Goal: Information Seeking & Learning: Learn about a topic

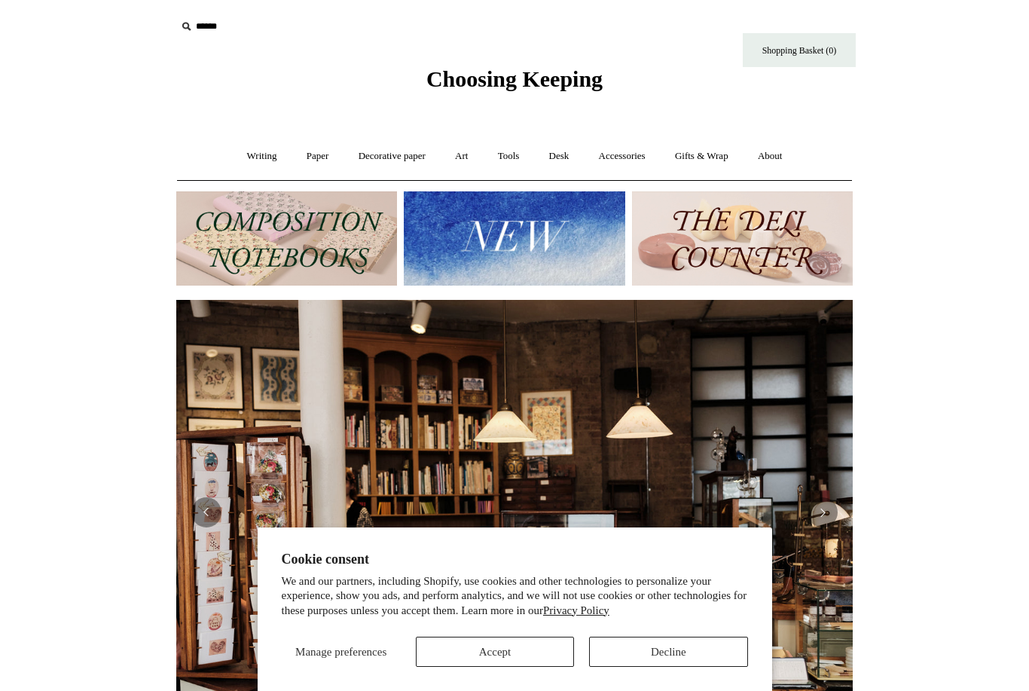
click at [466, 168] on link "Art +" at bounding box center [461, 156] width 40 height 40
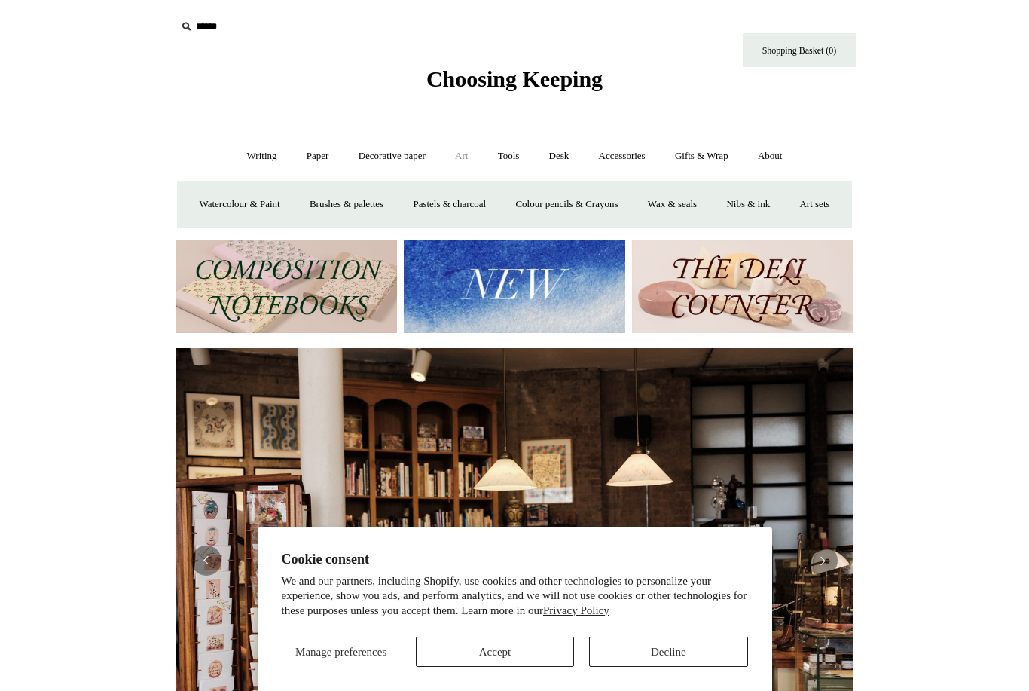
click at [263, 207] on link "Watercolour & Paint" at bounding box center [239, 205] width 108 height 40
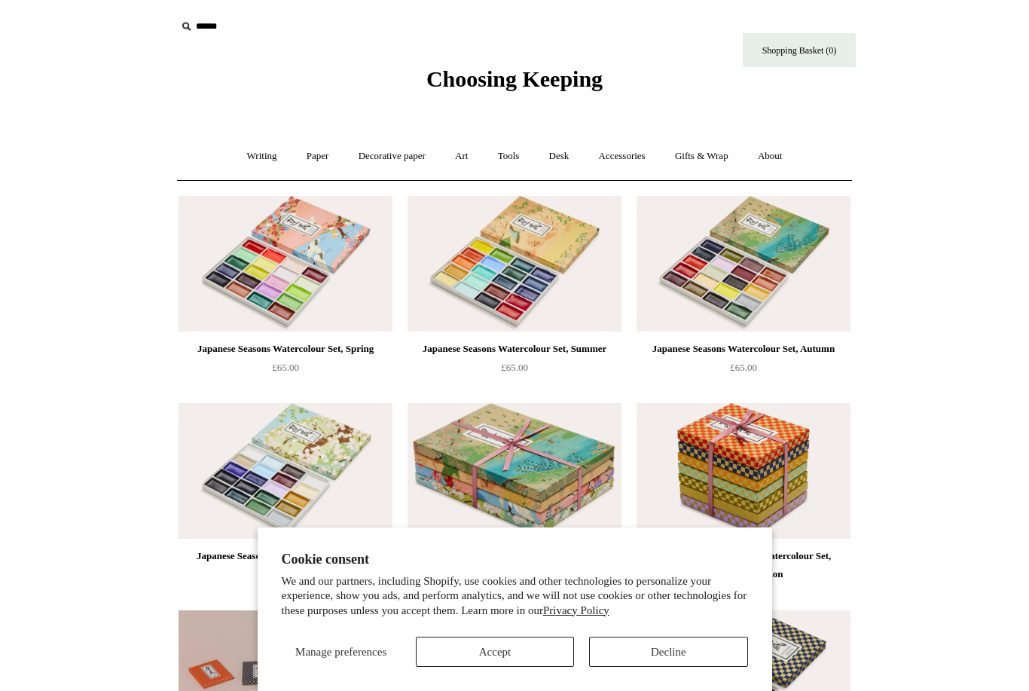
click at [770, 255] on img at bounding box center [744, 264] width 214 height 136
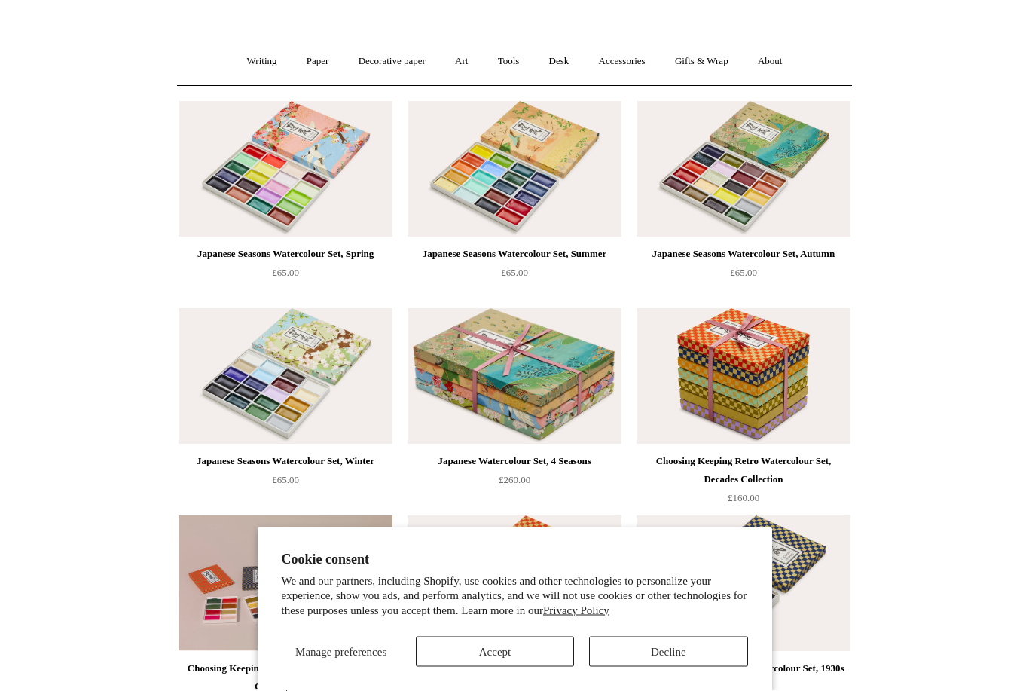
scroll to position [95, 0]
click at [682, 667] on button "Decline" at bounding box center [668, 652] width 158 height 30
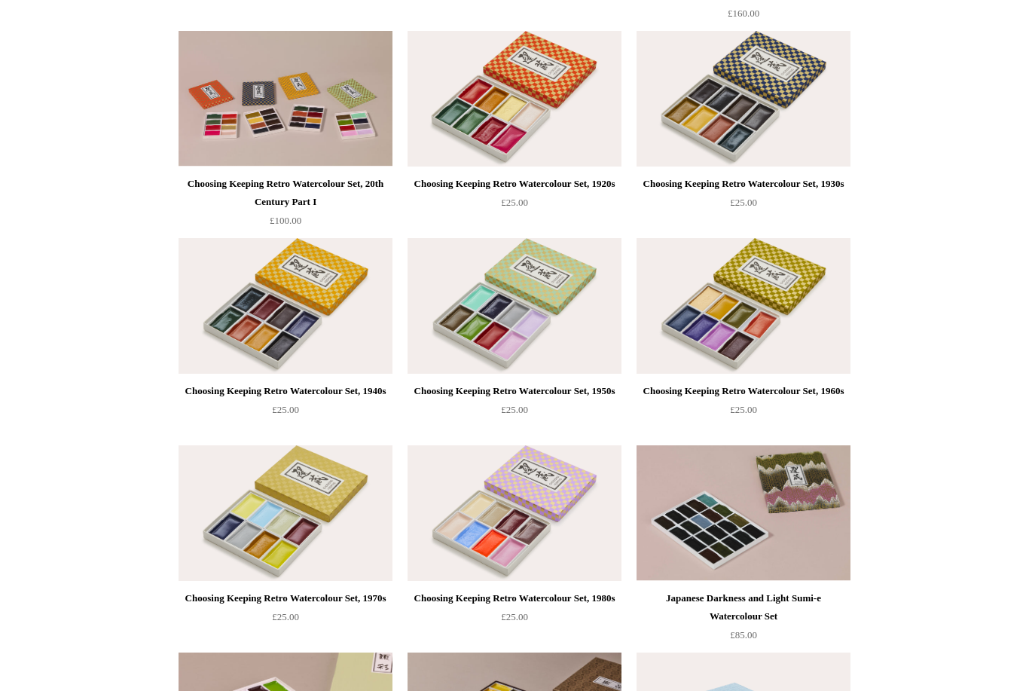
scroll to position [559, 0]
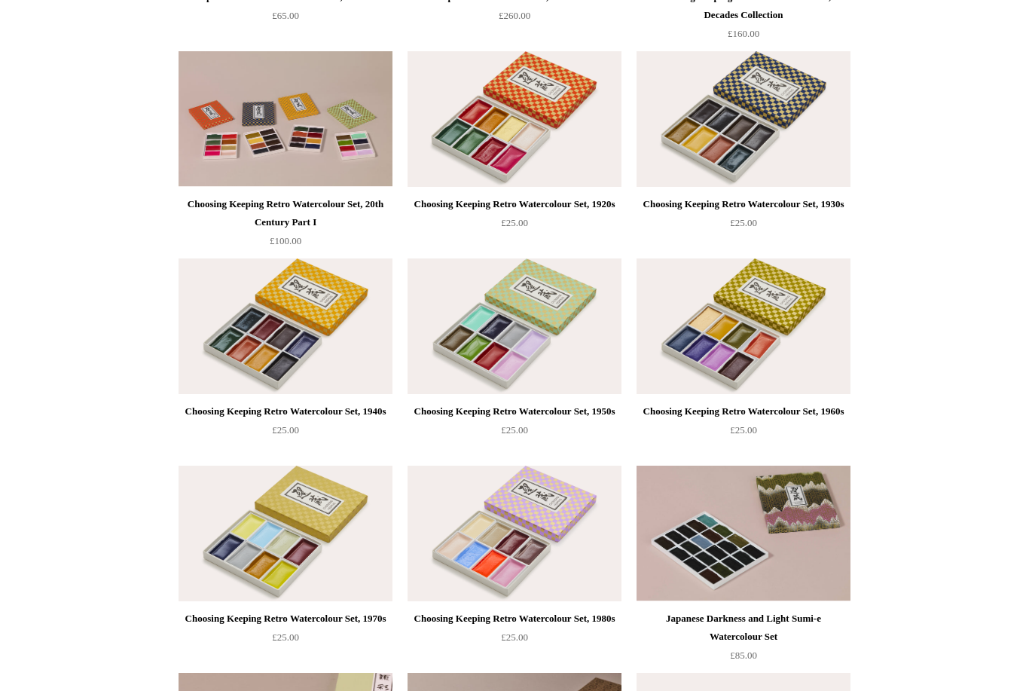
click at [576, 610] on div "Choosing Keeping Retro Watercolour Set, 1980s" at bounding box center [514, 619] width 206 height 18
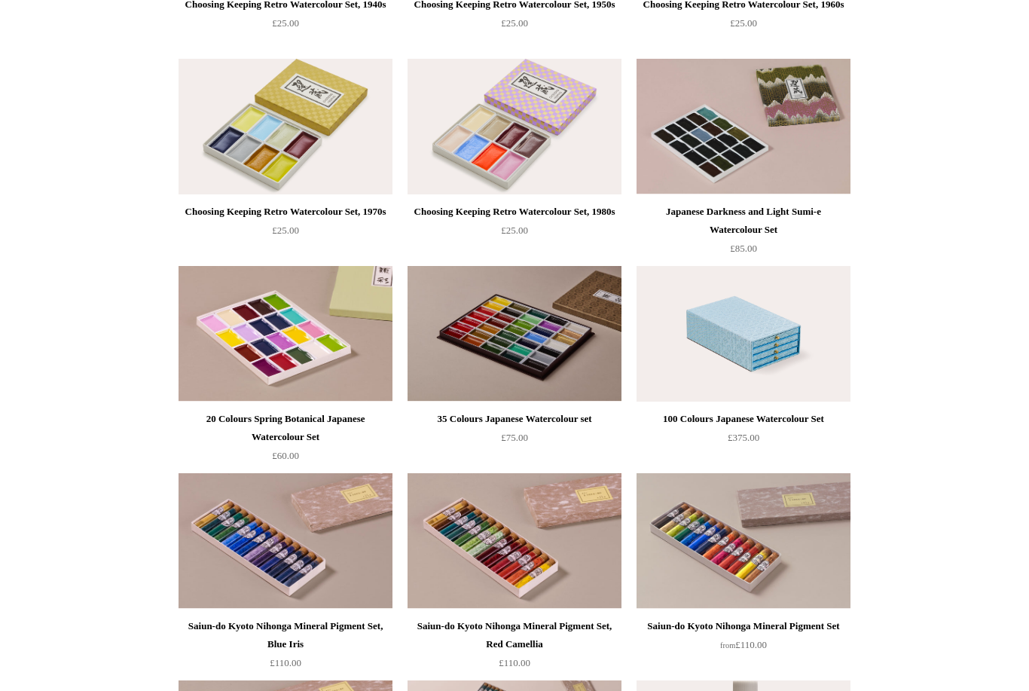
scroll to position [826, 0]
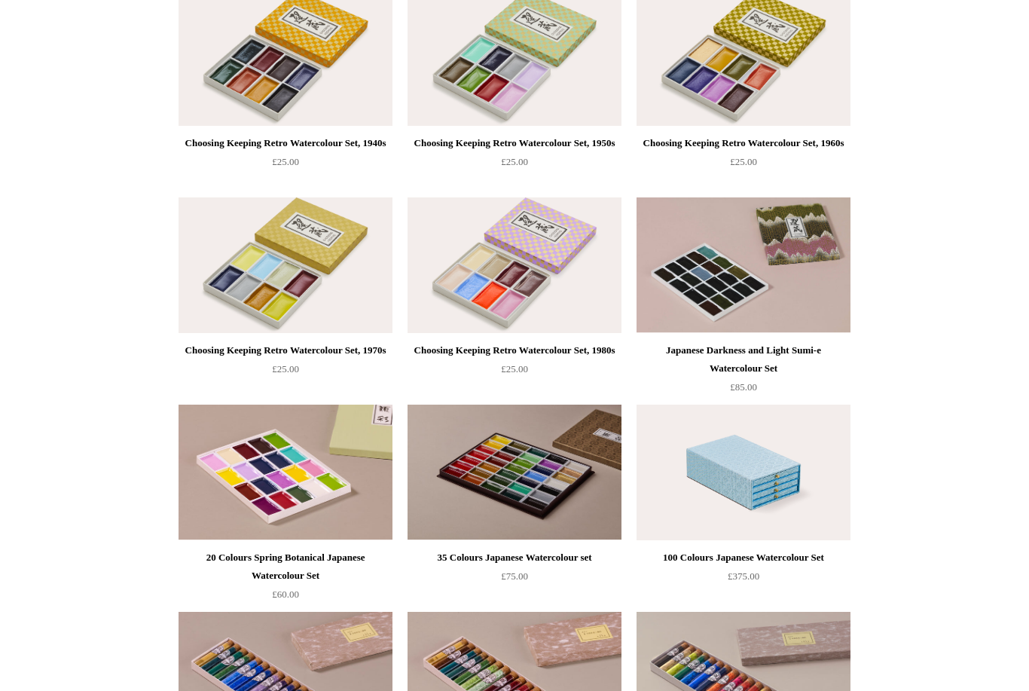
click at [799, 356] on div "Japanese Darkness and Light Sumi-e Watercolour Set" at bounding box center [743, 360] width 206 height 36
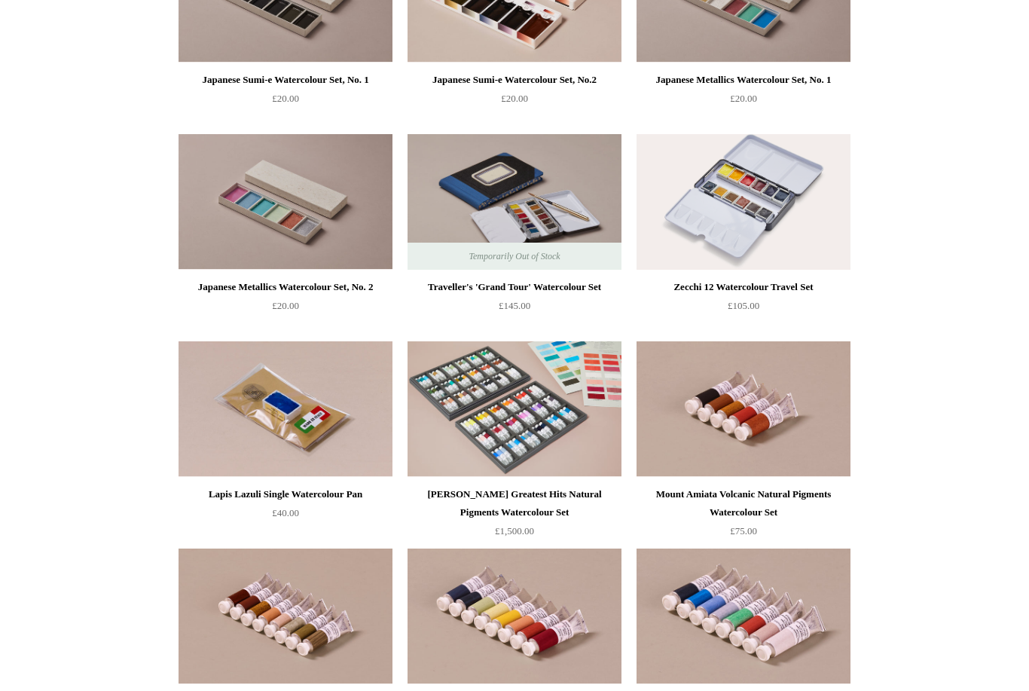
scroll to position [2341, 0]
click at [787, 278] on div "Zecchi 12 Watercolour Travel Set" at bounding box center [743, 287] width 206 height 18
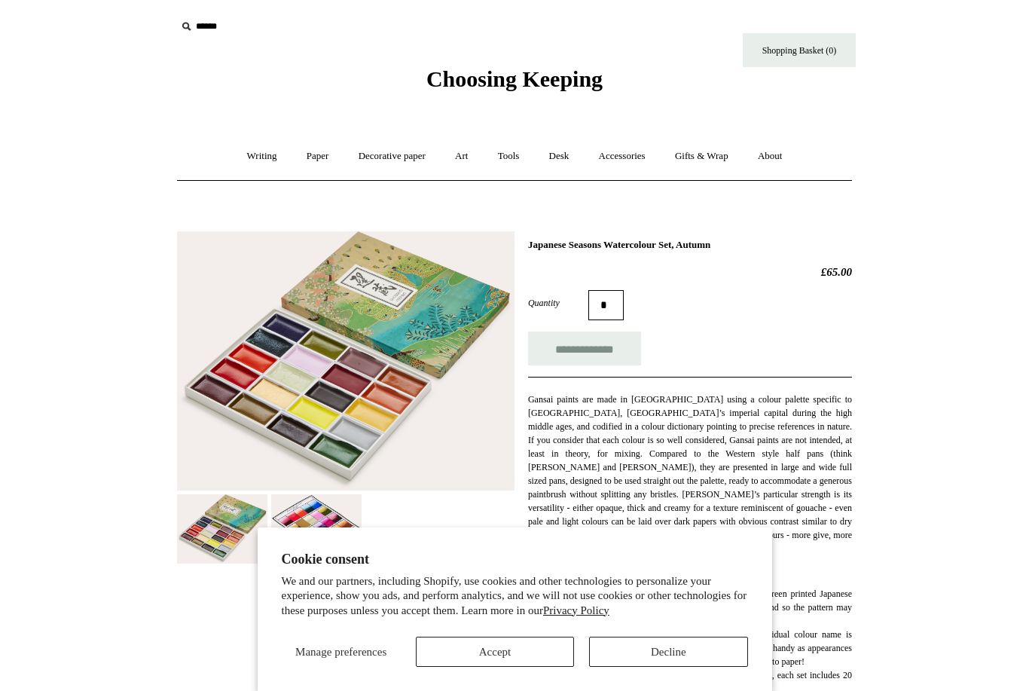
click at [669, 646] on button "Decline" at bounding box center [668, 652] width 158 height 30
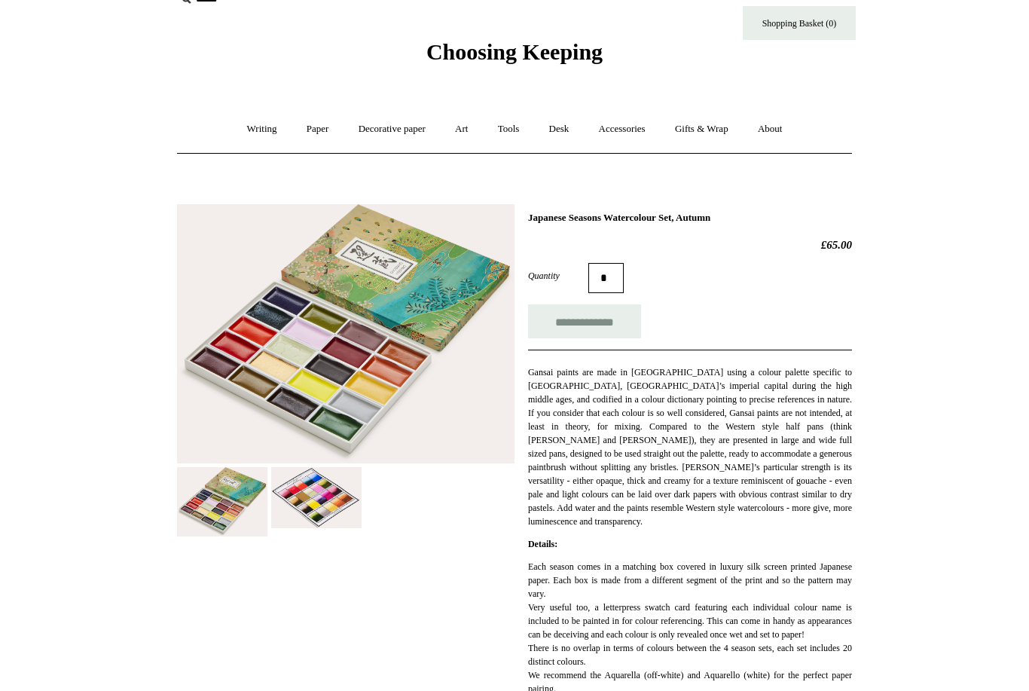
scroll to position [35, 0]
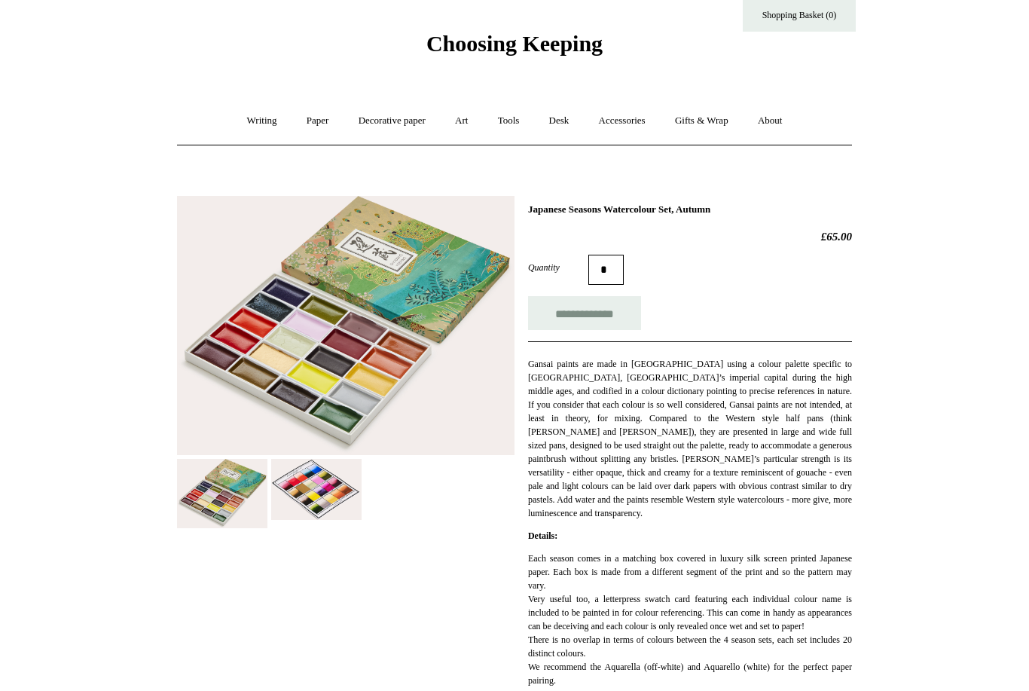
click at [325, 500] on img at bounding box center [316, 489] width 90 height 61
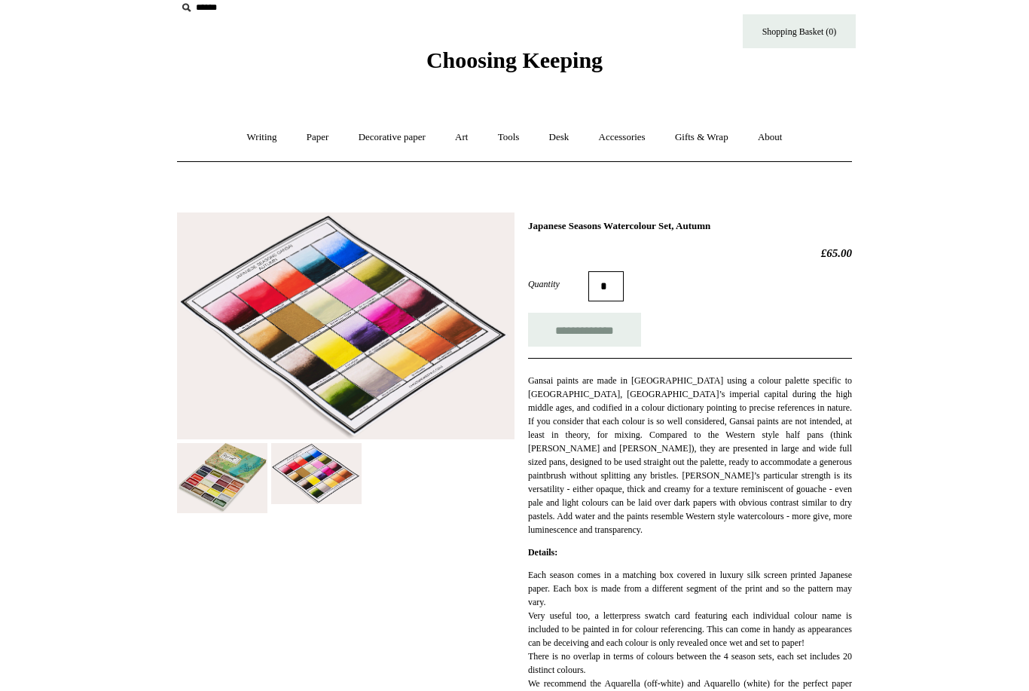
scroll to position [0, 0]
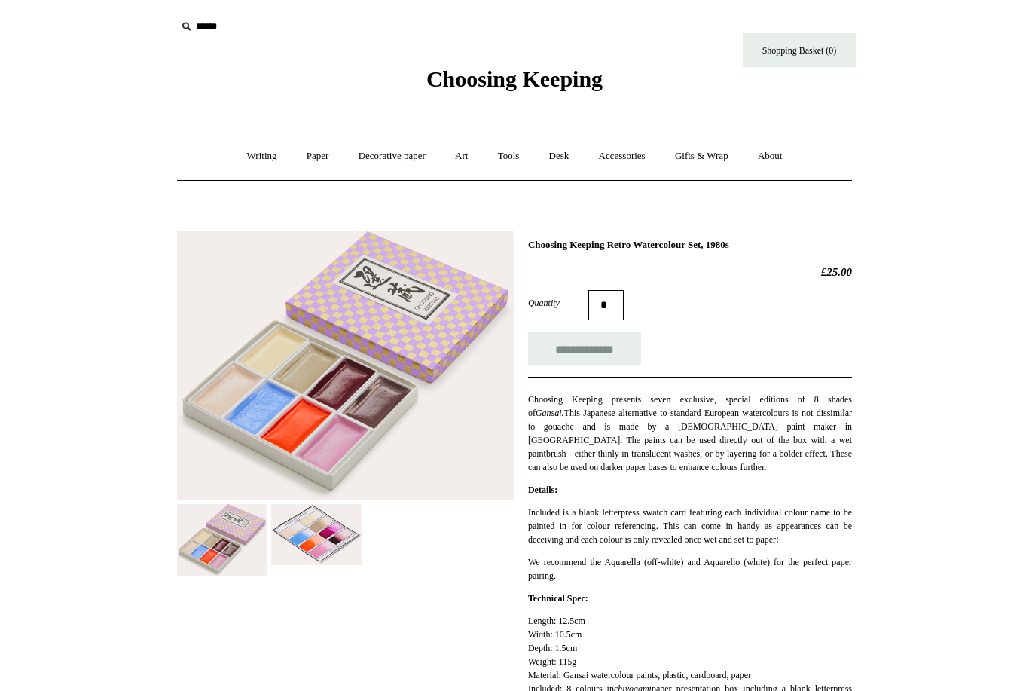
click at [343, 518] on img at bounding box center [316, 534] width 90 height 61
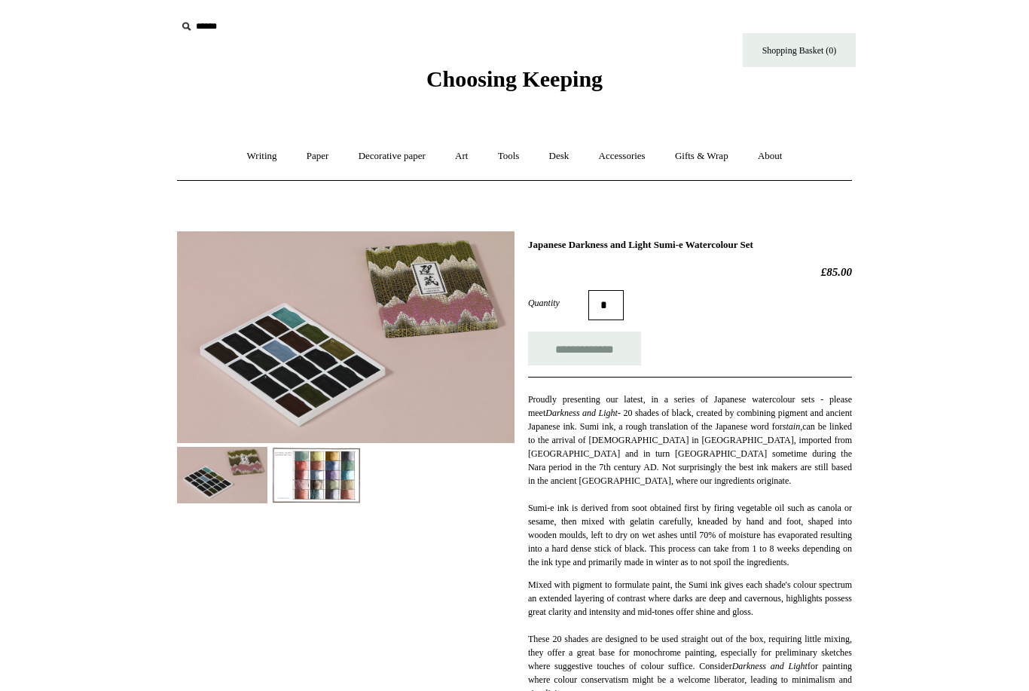
click at [304, 487] on img at bounding box center [316, 475] width 90 height 57
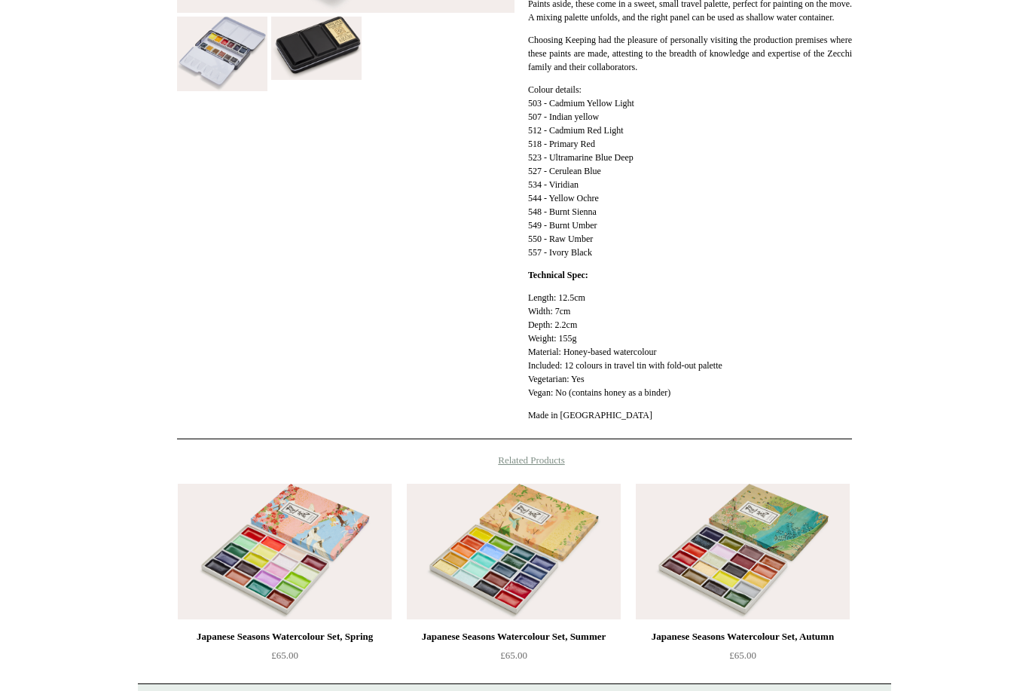
scroll to position [654, 0]
